Goal: Check status: Check status

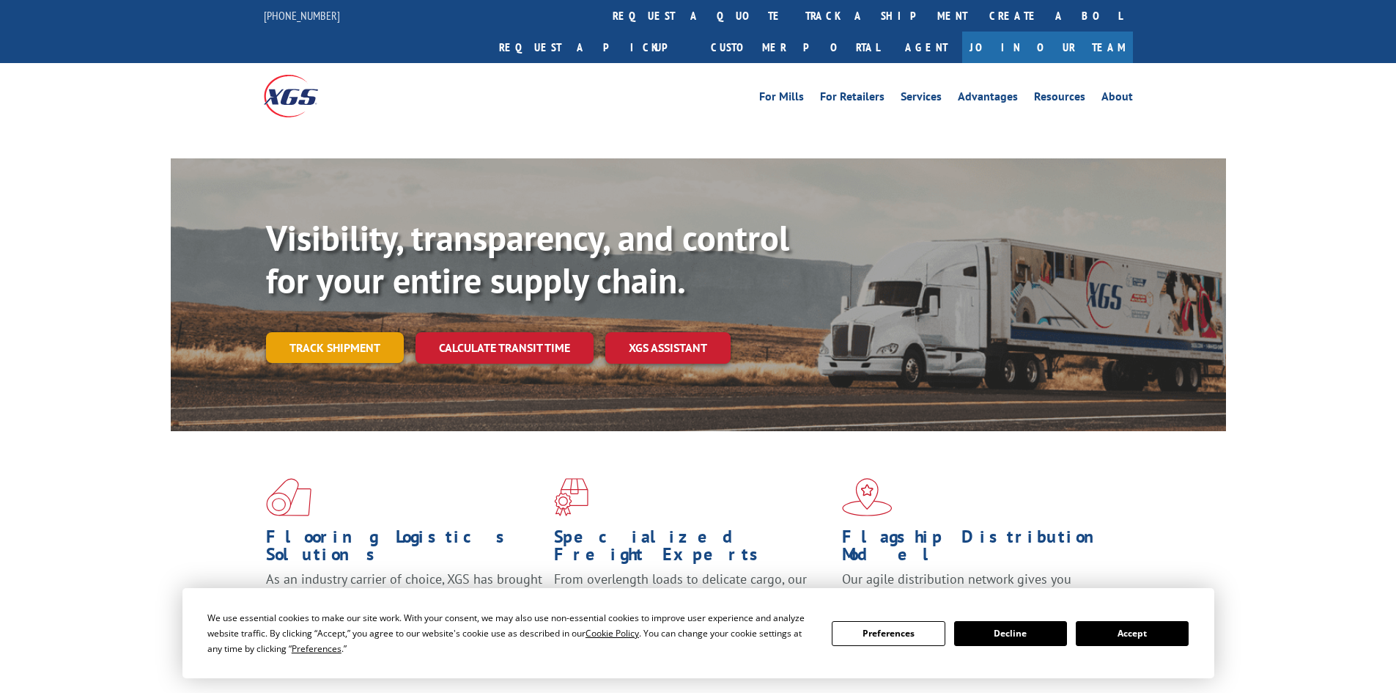
drag, startPoint x: 379, startPoint y: 308, endPoint x: 387, endPoint y: 310, distance: 8.4
click at [378, 332] on link "Track shipment" at bounding box center [335, 347] width 138 height 31
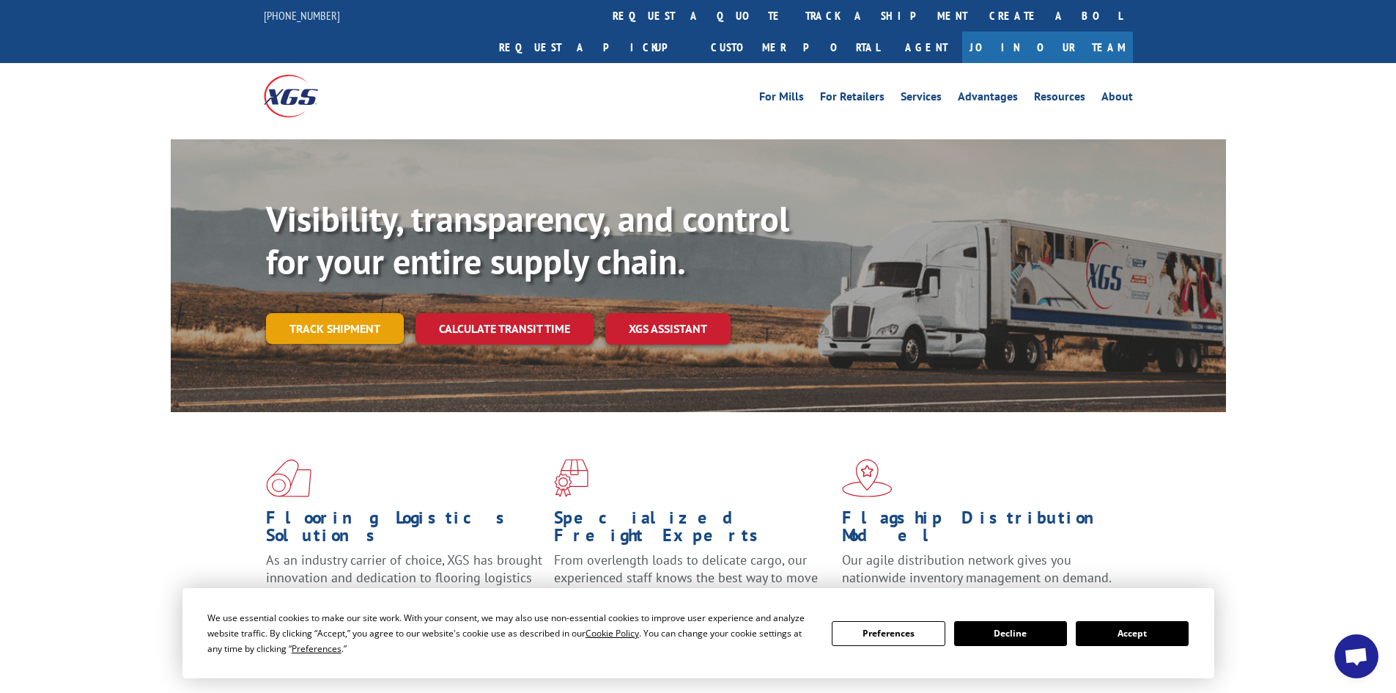
click at [344, 313] on link "Track shipment" at bounding box center [335, 328] width 138 height 31
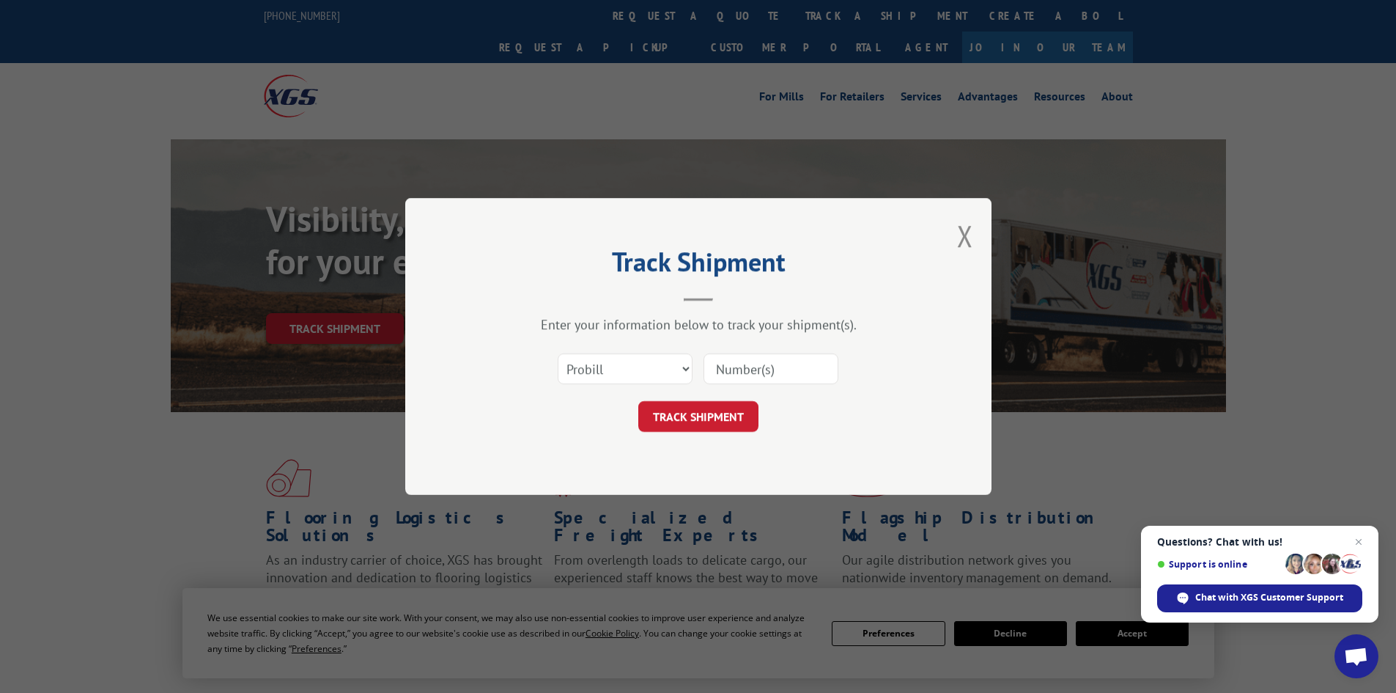
click at [620, 386] on div "Select category... Probill BOL PO" at bounding box center [625, 369] width 133 height 34
click at [620, 379] on select "Select category... Probill BOL PO" at bounding box center [625, 368] width 135 height 31
select select "po"
click at [558, 353] on select "Select category... Probill BOL PO" at bounding box center [625, 368] width 135 height 31
click at [779, 369] on input at bounding box center [771, 368] width 135 height 31
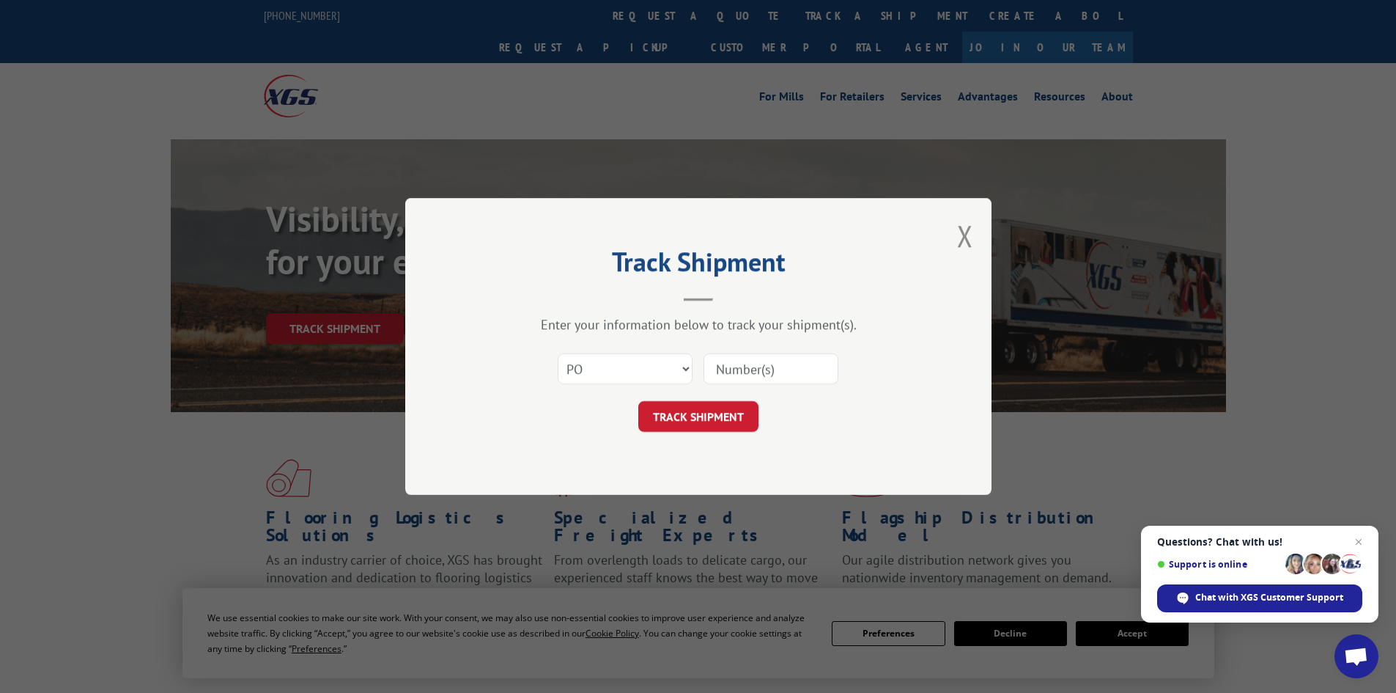
paste input "15340042."
type input "15340042."
click at [735, 408] on button "TRACK SHIPMENT" at bounding box center [698, 416] width 120 height 31
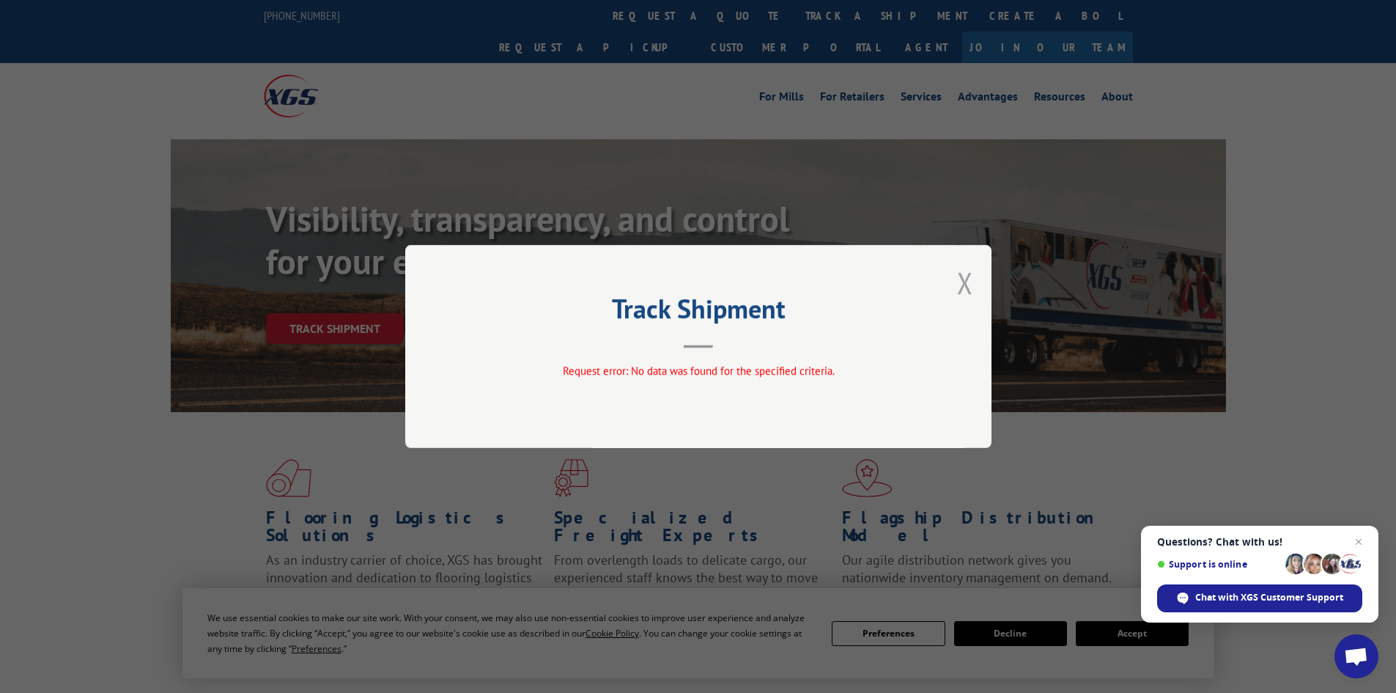
click at [964, 292] on button "Close modal" at bounding box center [965, 282] width 16 height 39
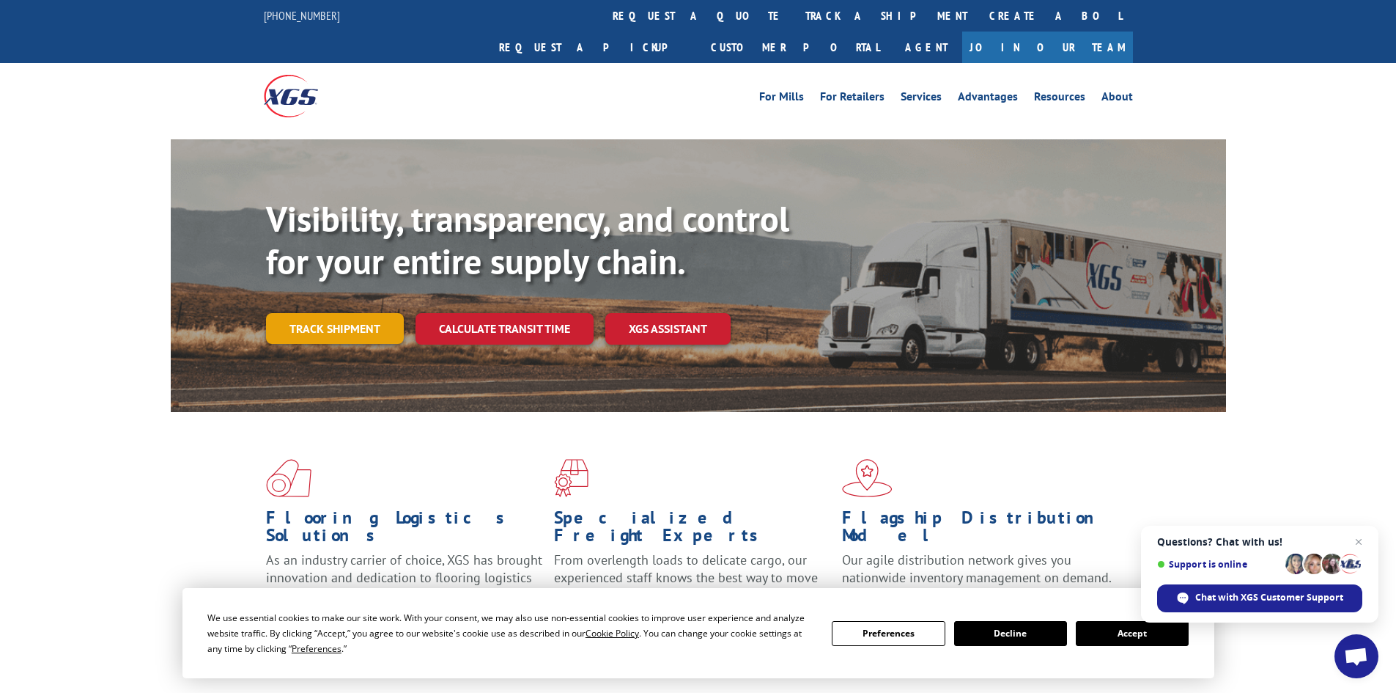
click at [297, 313] on link "Track shipment" at bounding box center [335, 328] width 138 height 31
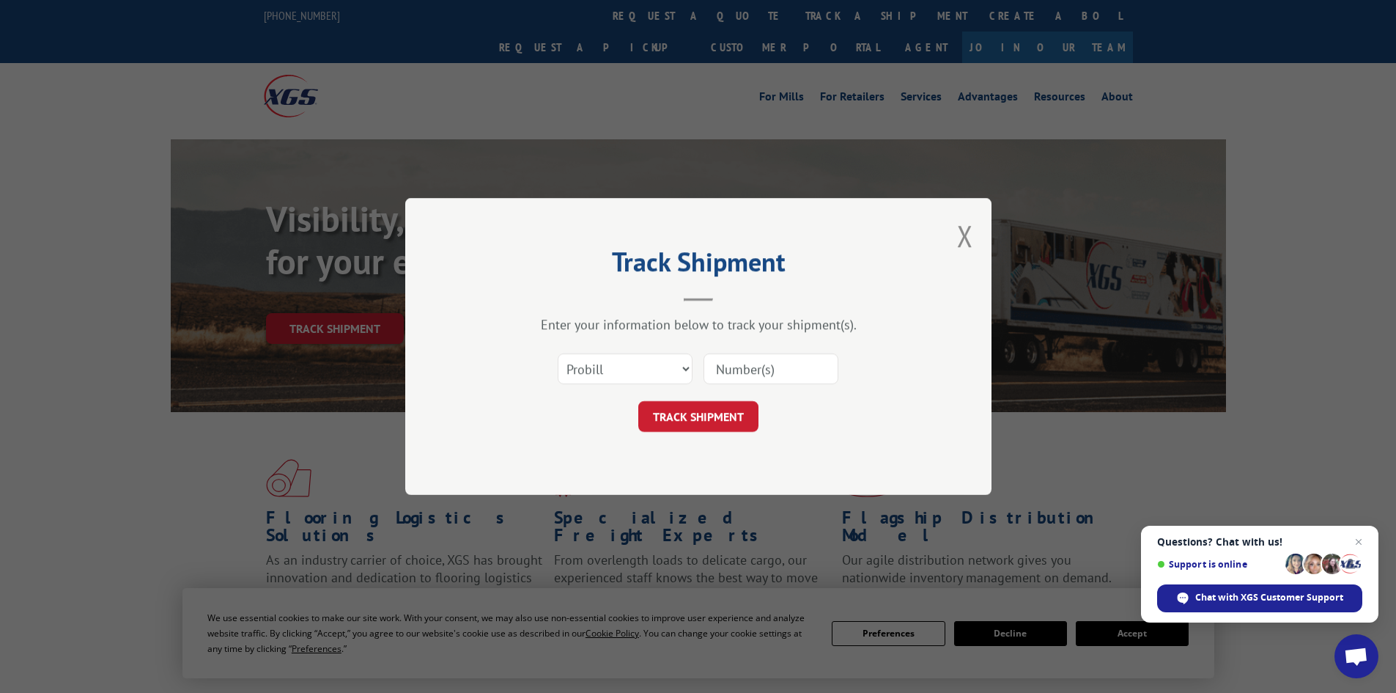
click at [741, 375] on input at bounding box center [771, 368] width 135 height 31
paste input "15340042."
type input "15340042"
click button "TRACK SHIPMENT" at bounding box center [698, 416] width 120 height 31
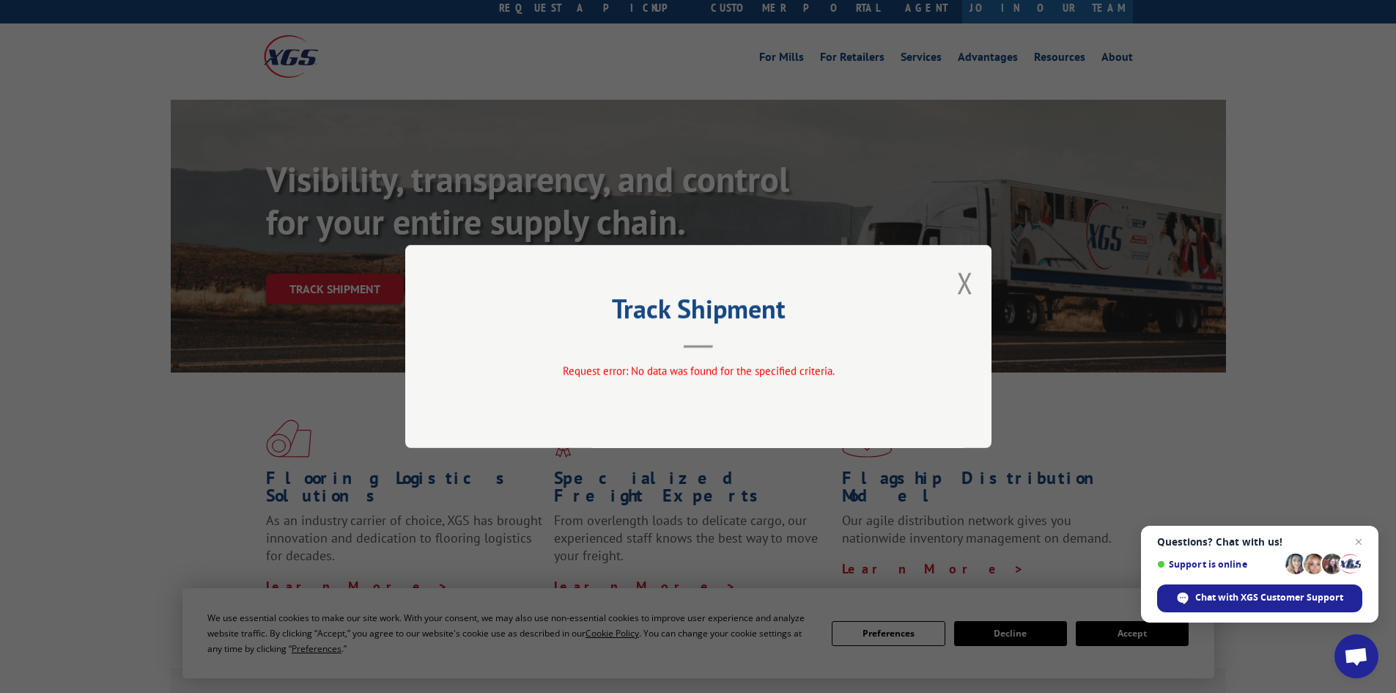
scroll to position [73, 0]
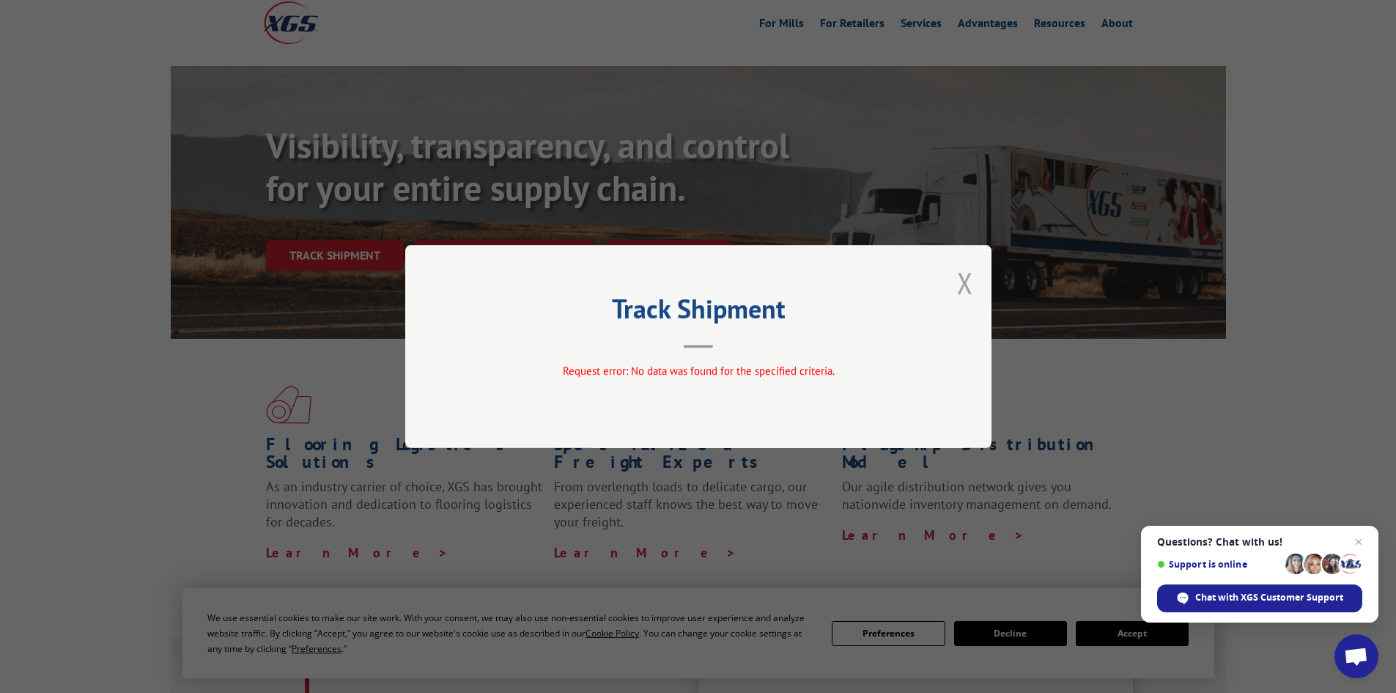
click at [960, 290] on button "Close modal" at bounding box center [965, 282] width 16 height 39
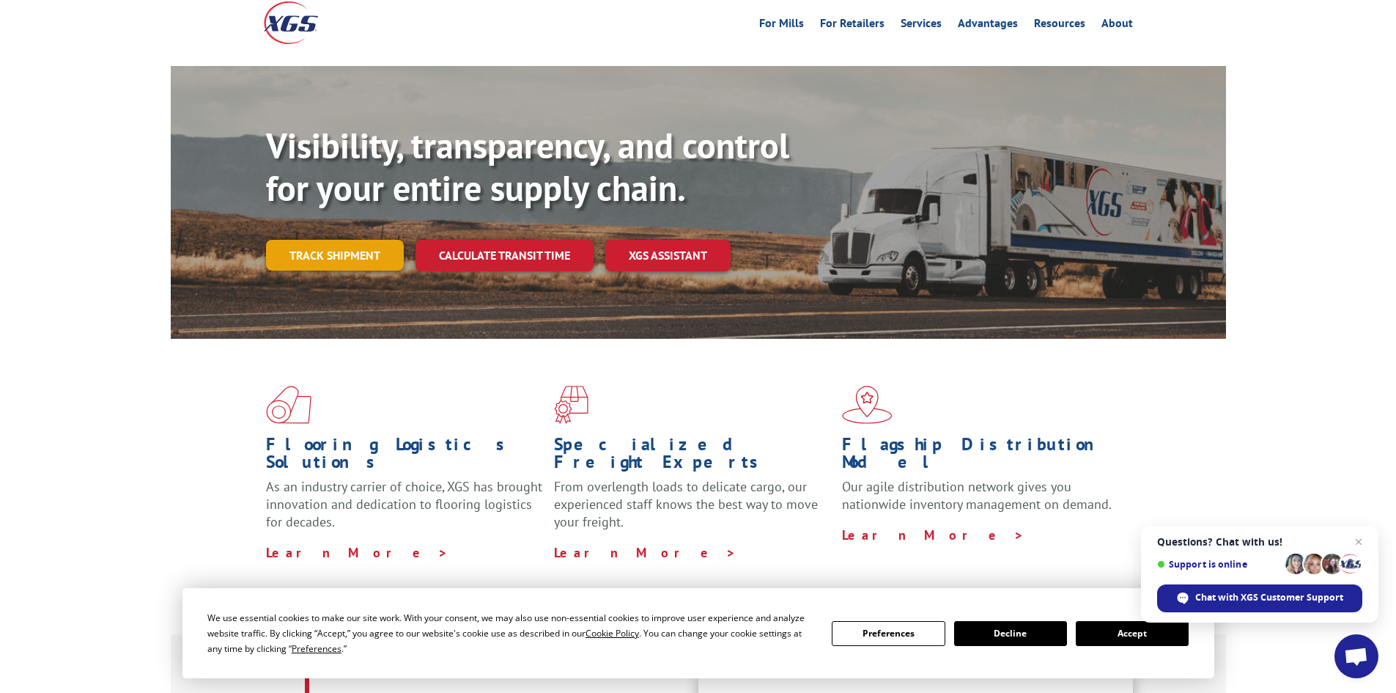
click at [359, 240] on link "Track shipment" at bounding box center [335, 255] width 138 height 31
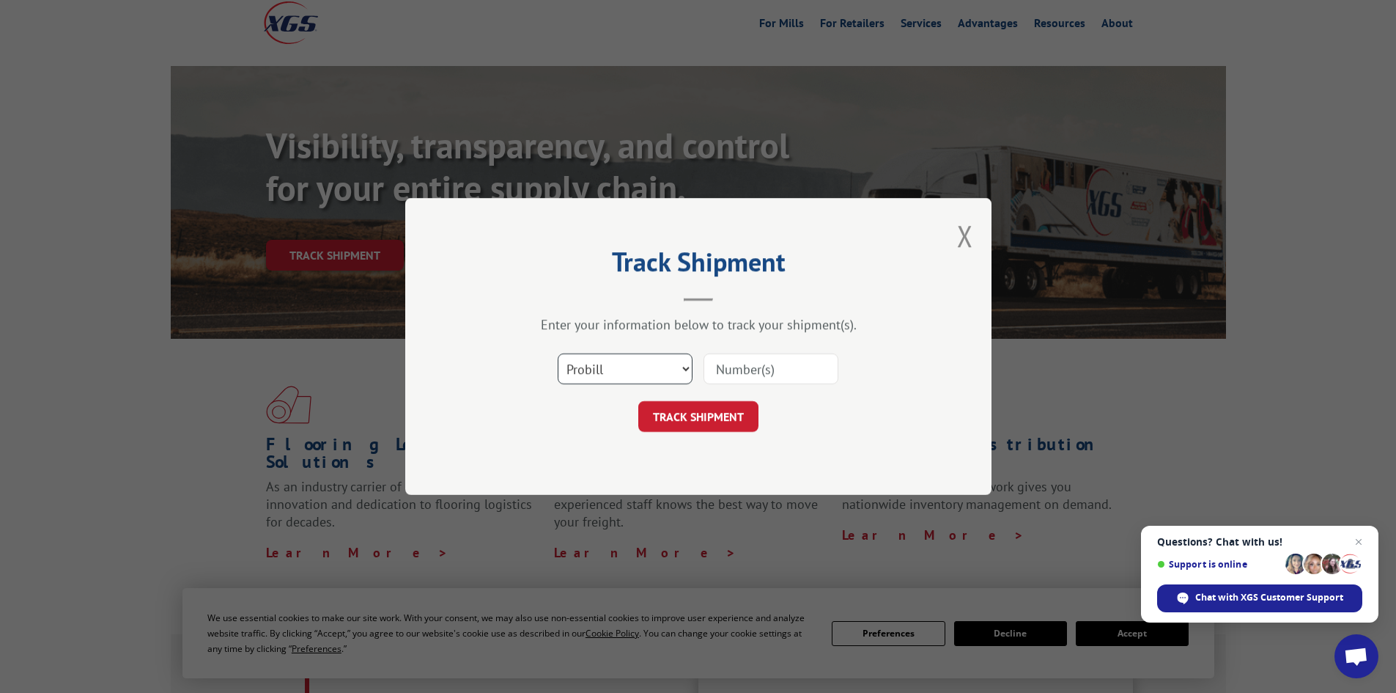
click at [631, 382] on select "Select category... Probill BOL PO" at bounding box center [625, 368] width 135 height 31
click at [558, 353] on select "Select category... Probill BOL PO" at bounding box center [625, 368] width 135 height 31
click at [629, 380] on select "Select category... Probill BOL PO" at bounding box center [625, 368] width 135 height 31
select select "po"
click at [558, 353] on select "Select category... Probill BOL PO" at bounding box center [625, 368] width 135 height 31
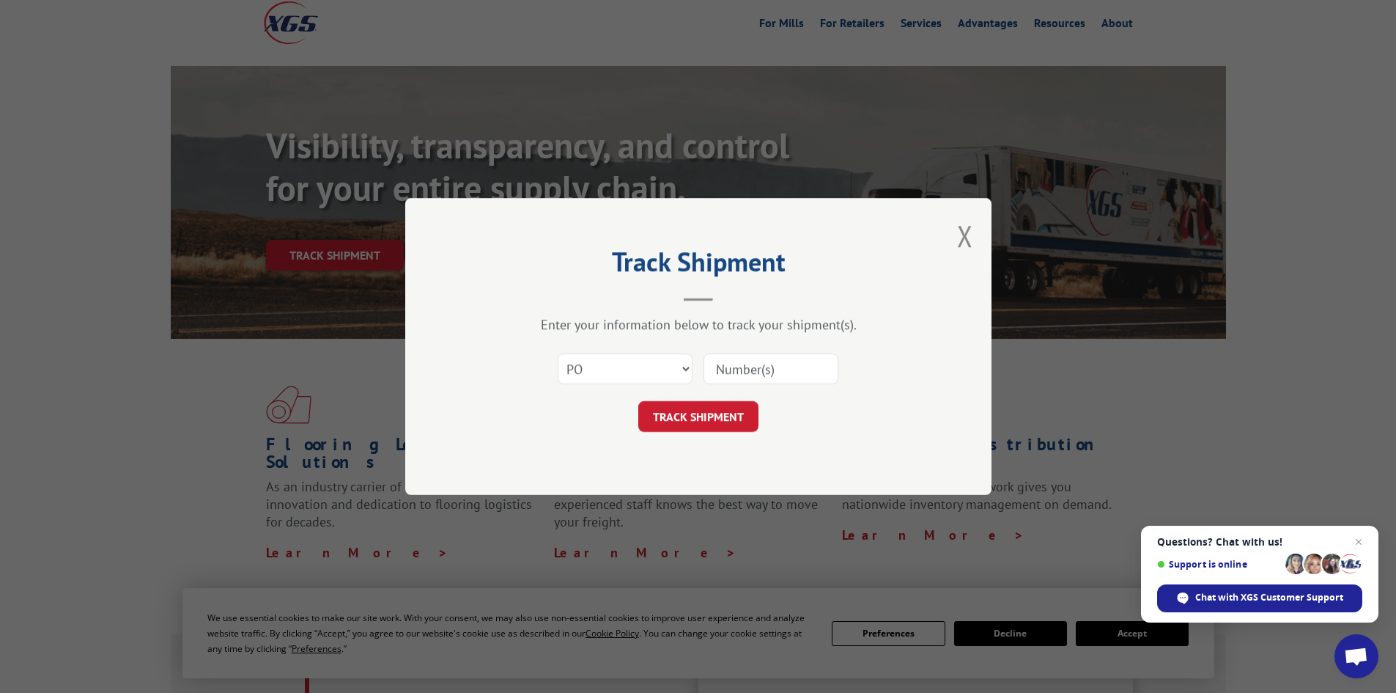
click at [795, 356] on input at bounding box center [771, 368] width 135 height 31
paste input "15340042."
type input "15340042"
click button "TRACK SHIPMENT" at bounding box center [698, 416] width 120 height 31
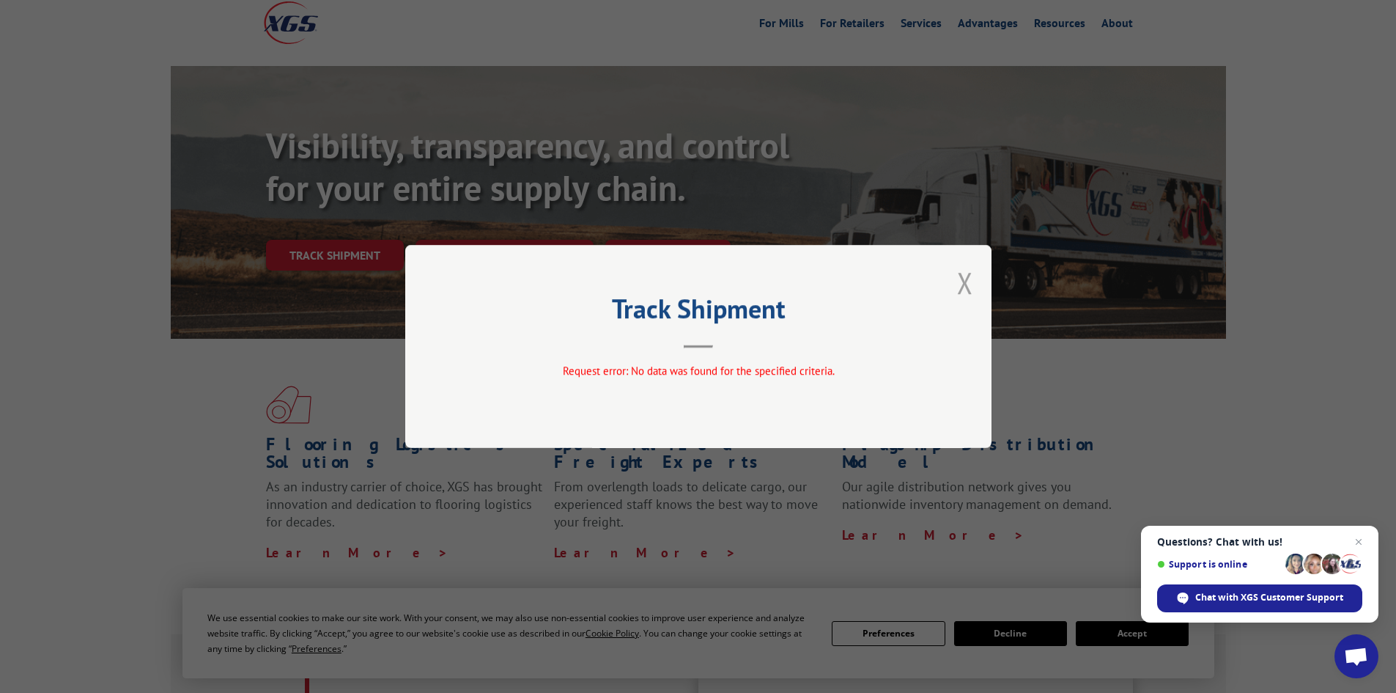
click at [963, 287] on button "Close modal" at bounding box center [965, 282] width 16 height 39
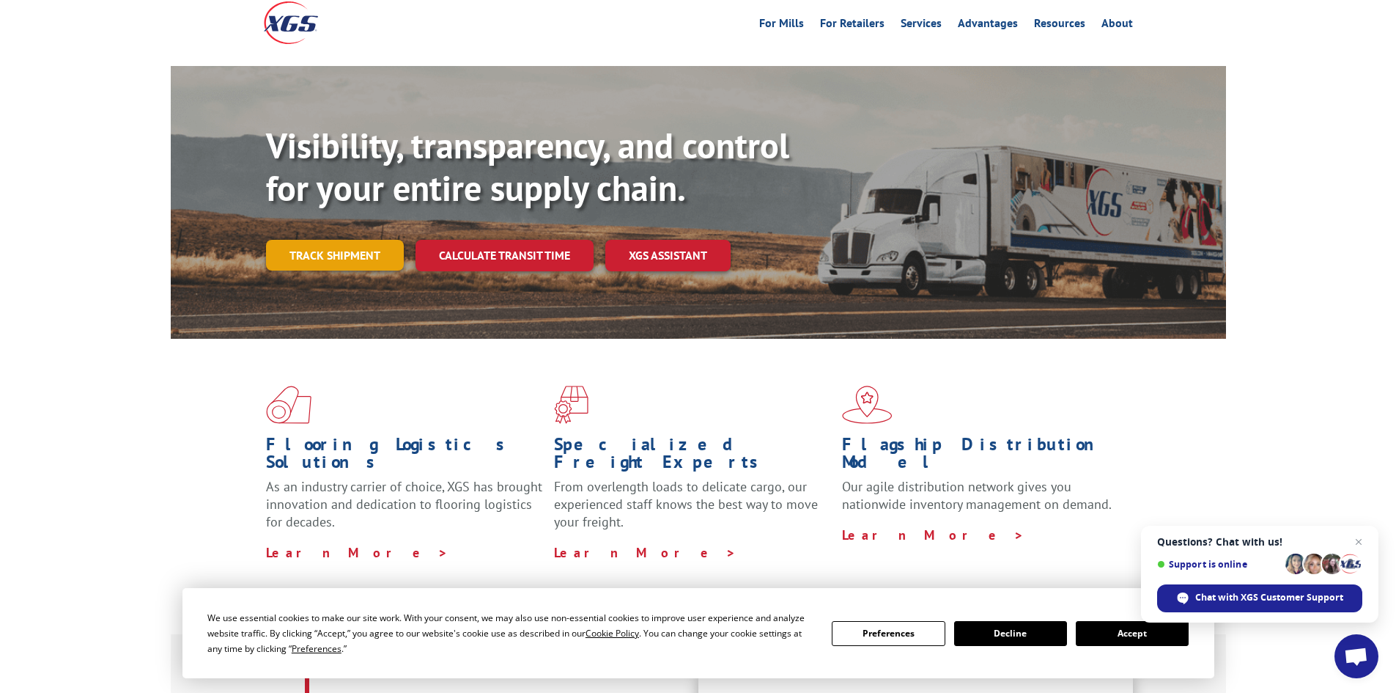
click at [279, 240] on link "Track shipment" at bounding box center [335, 255] width 138 height 31
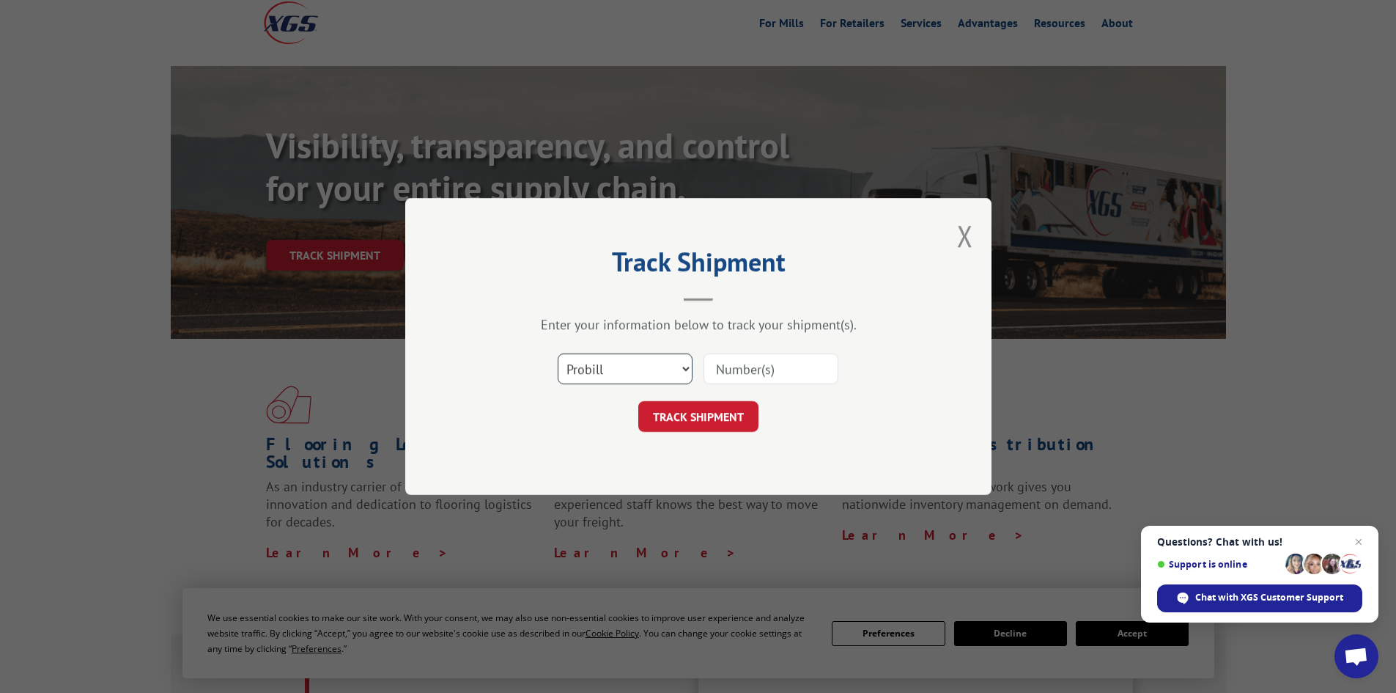
click at [617, 373] on select "Select category... Probill BOL PO" at bounding box center [625, 368] width 135 height 31
select select "po"
click at [558, 353] on select "Select category... Probill BOL PO" at bounding box center [625, 368] width 135 height 31
click at [772, 366] on input at bounding box center [771, 368] width 135 height 31
paste input "87501167"
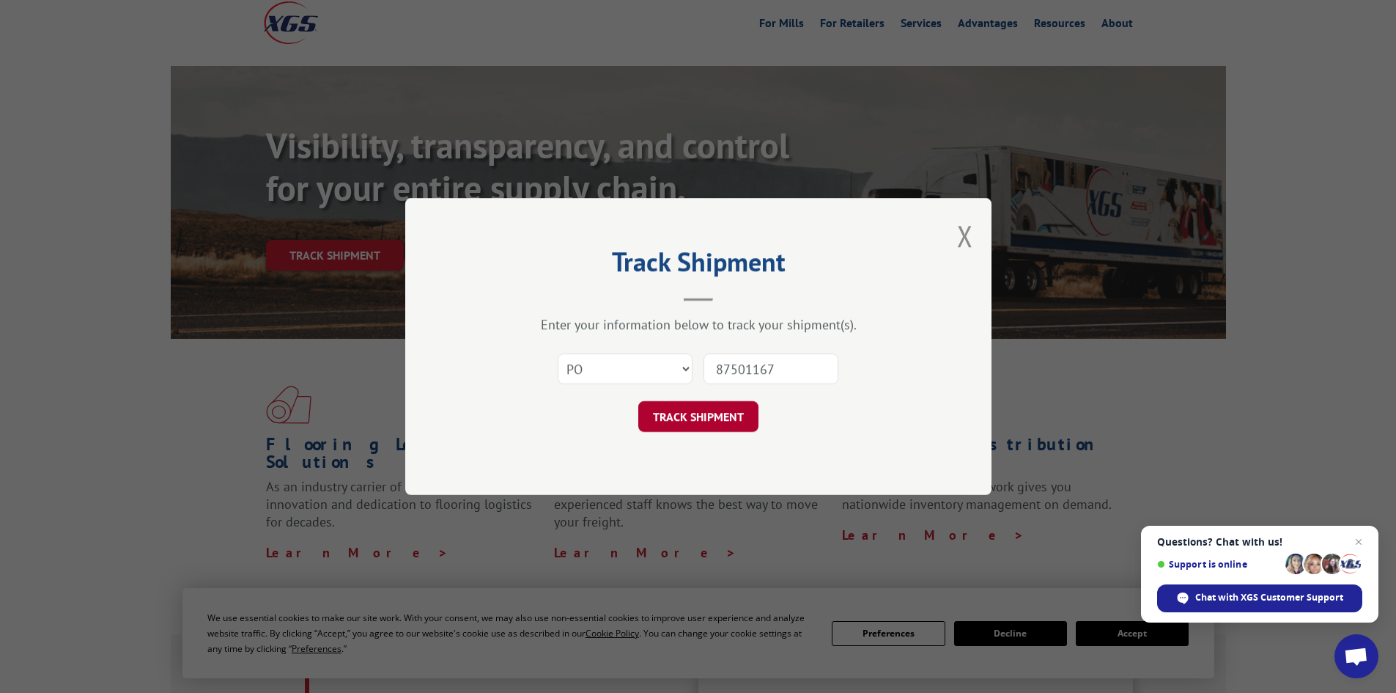
type input "87501167"
click at [716, 412] on button "TRACK SHIPMENT" at bounding box center [698, 416] width 120 height 31
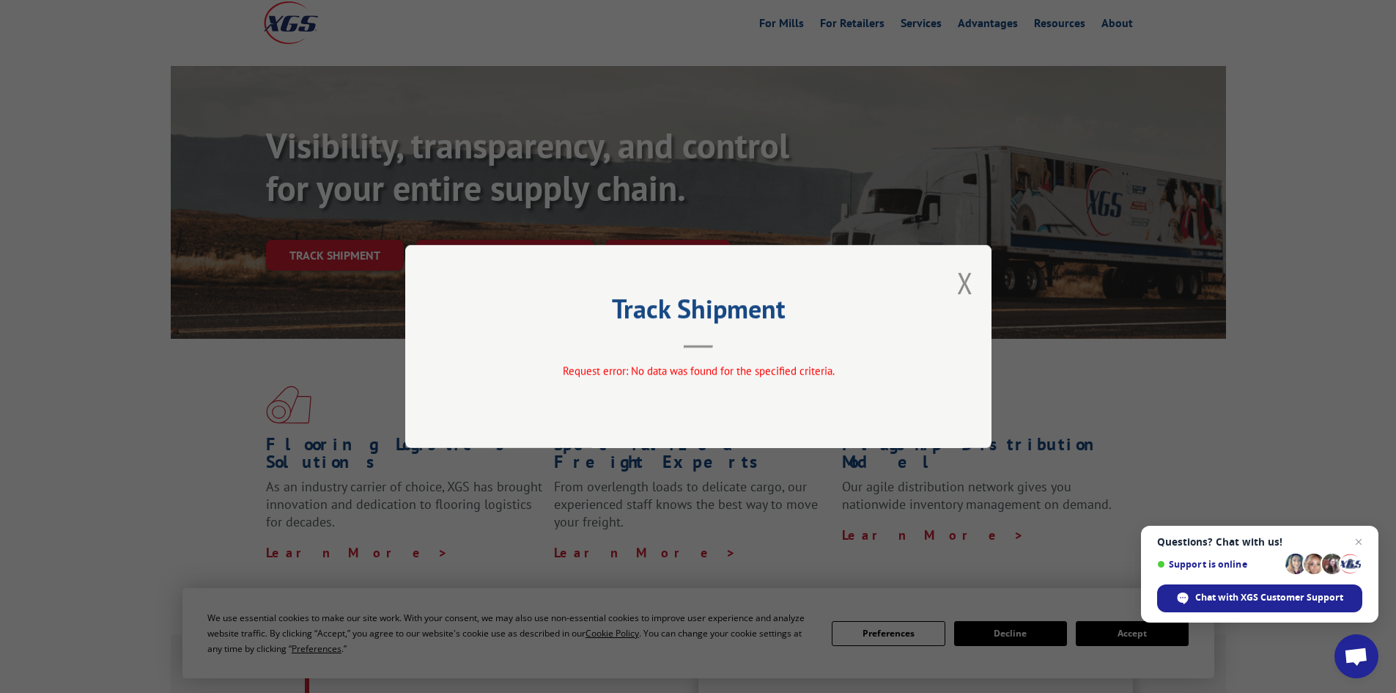
click at [1001, 277] on div "Track Shipment Request error: No data was found for the specified criteria." at bounding box center [698, 346] width 1396 height 693
click at [968, 292] on button "Close modal" at bounding box center [965, 282] width 16 height 39
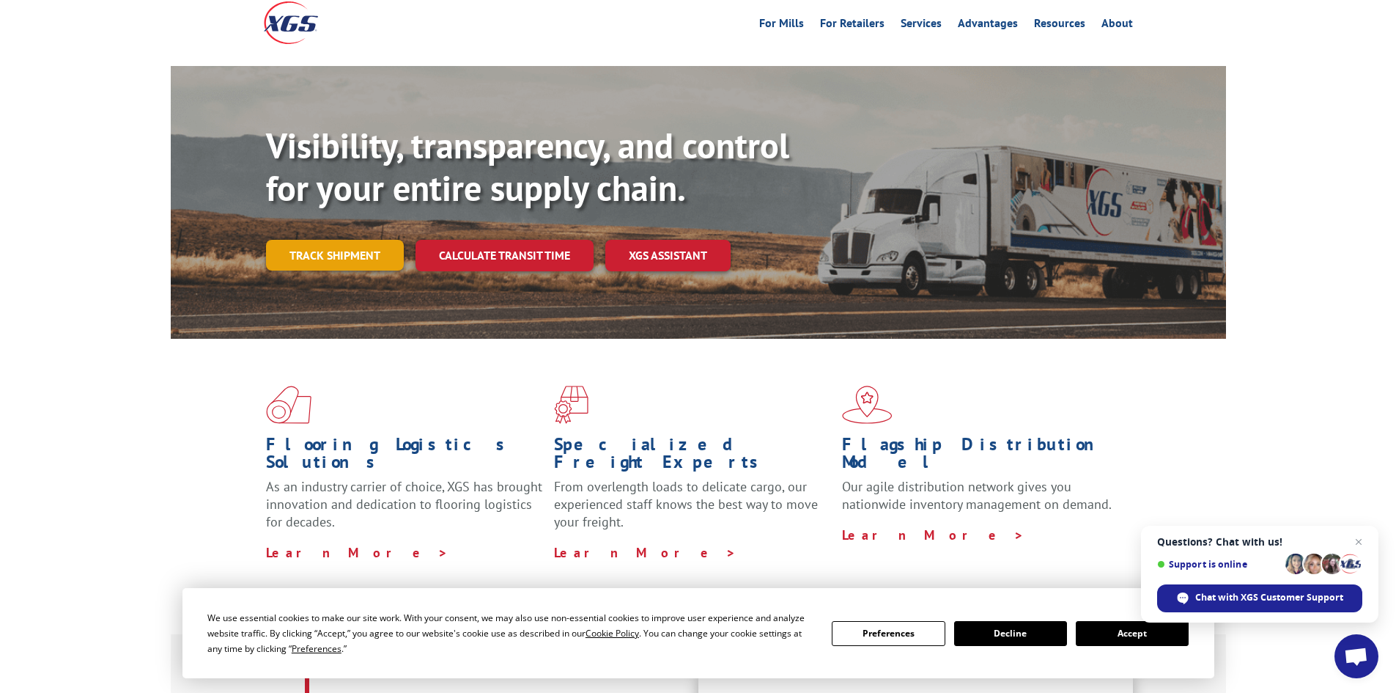
click at [358, 240] on link "Track shipment" at bounding box center [335, 255] width 138 height 31
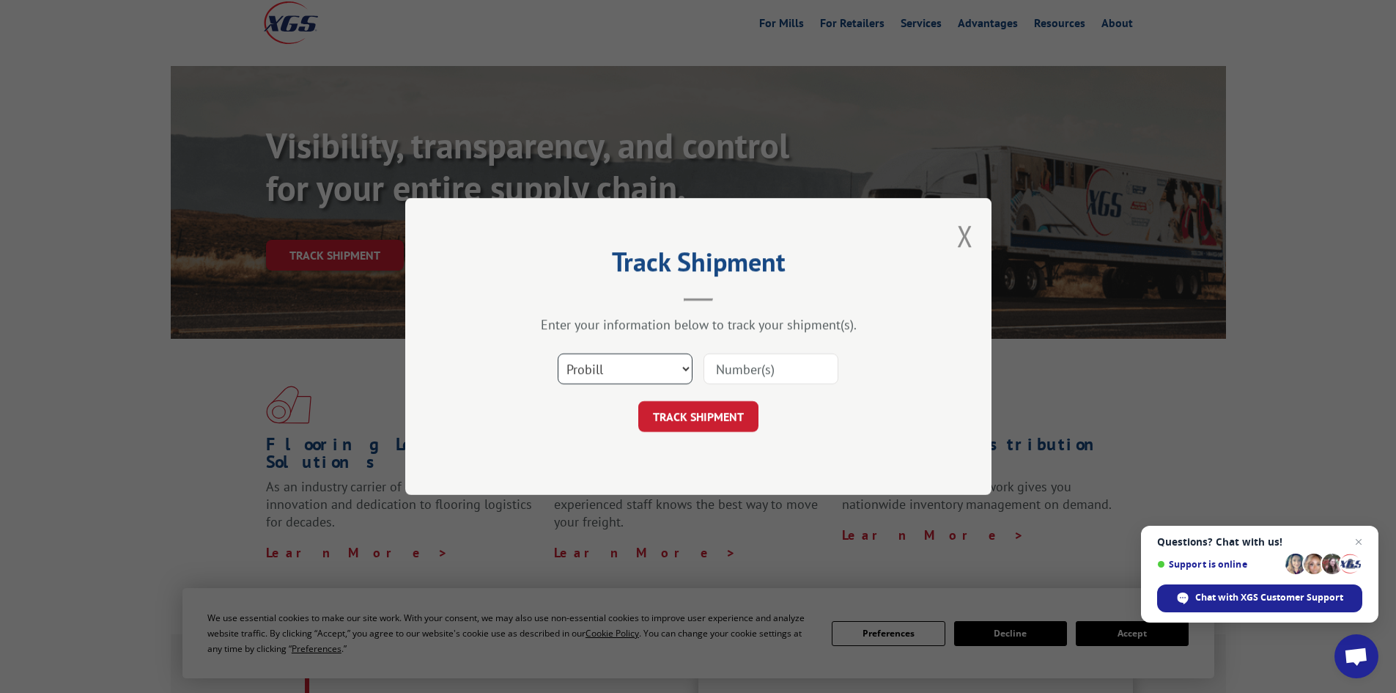
click at [650, 368] on select "Select category... Probill BOL PO" at bounding box center [625, 368] width 135 height 31
select select "bol"
click at [558, 353] on select "Select category... Probill BOL PO" at bounding box center [625, 368] width 135 height 31
click at [724, 364] on input at bounding box center [771, 368] width 135 height 31
paste input "87501167"
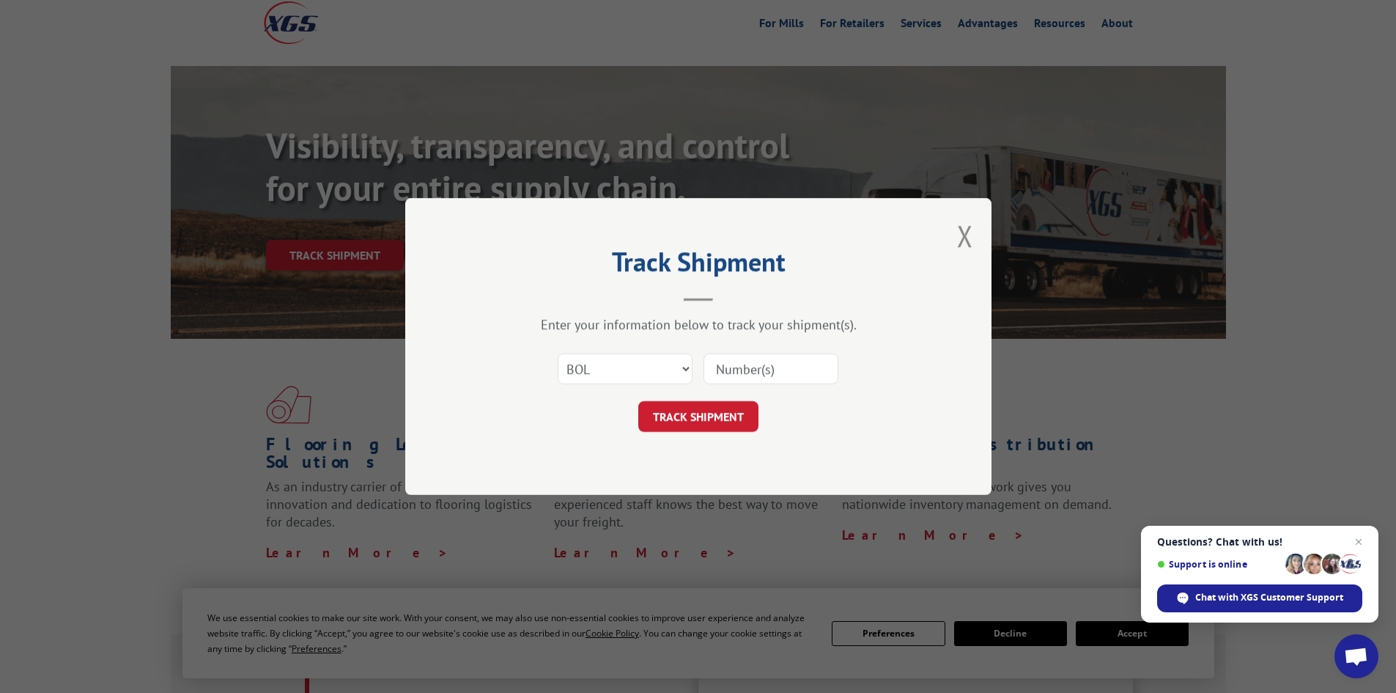
type input "87501167"
click button "TRACK SHIPMENT" at bounding box center [698, 416] width 120 height 31
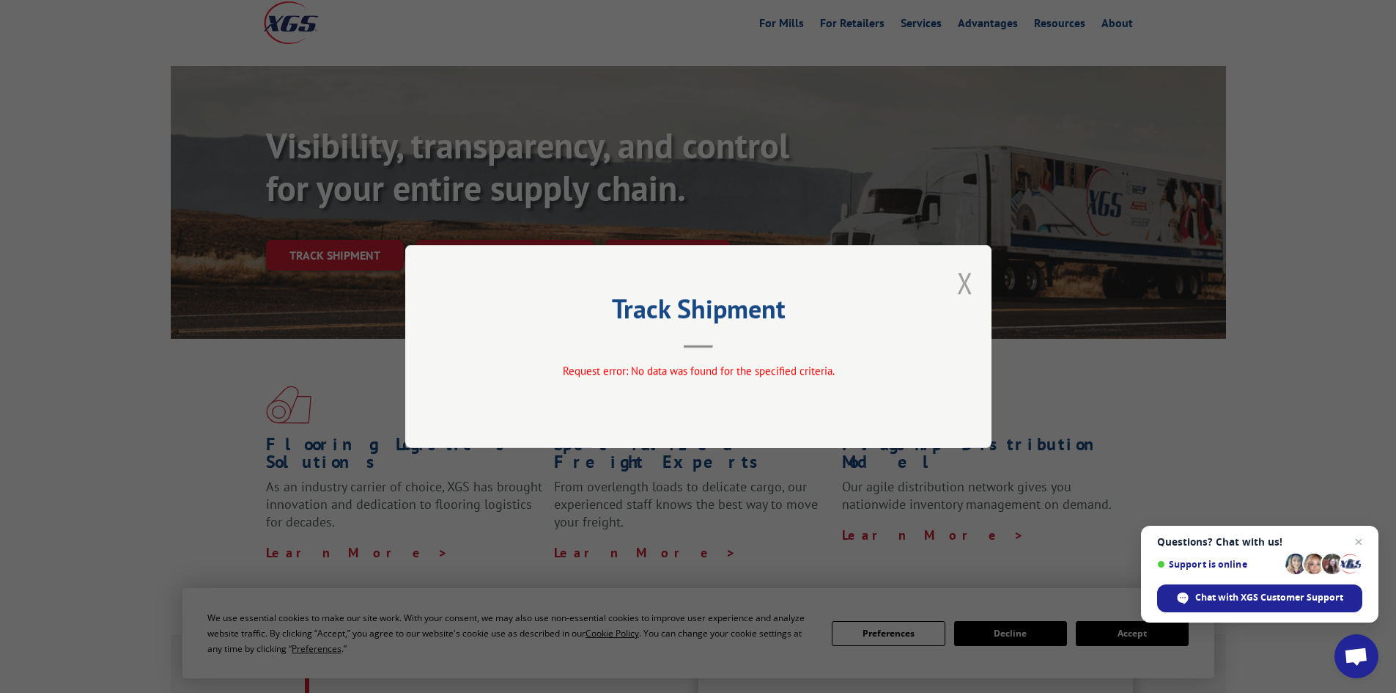
click at [971, 292] on button "Close modal" at bounding box center [965, 282] width 16 height 39
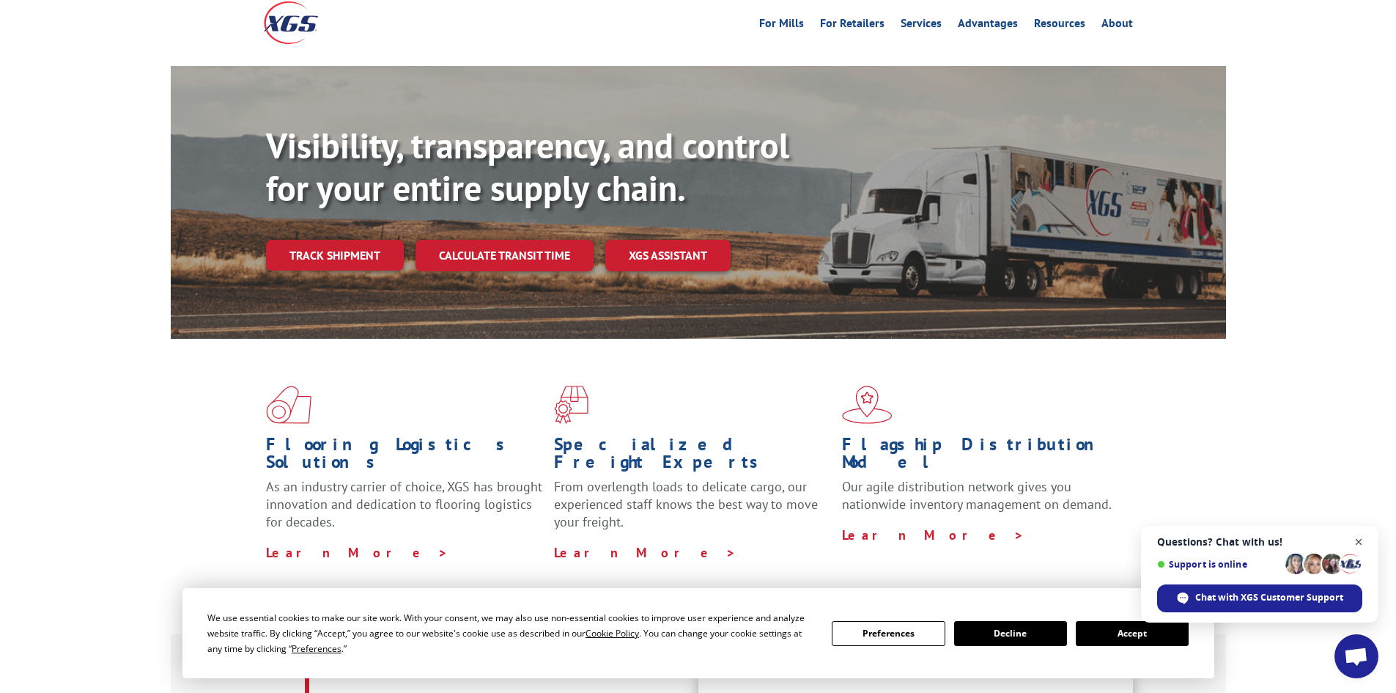
click at [1364, 539] on span "Close chat" at bounding box center [1359, 542] width 18 height 18
